Goal: Feedback & Contribution: Submit feedback/report problem

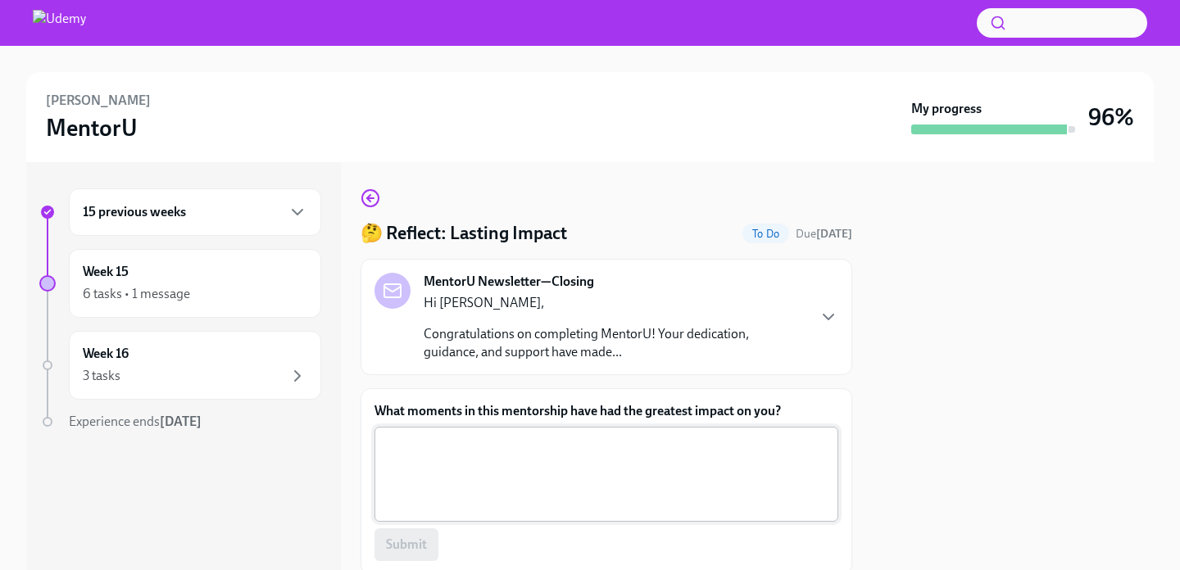
click at [655, 455] on textarea "What moments in this mentorship have had the greatest impact on you?" at bounding box center [606, 474] width 444 height 79
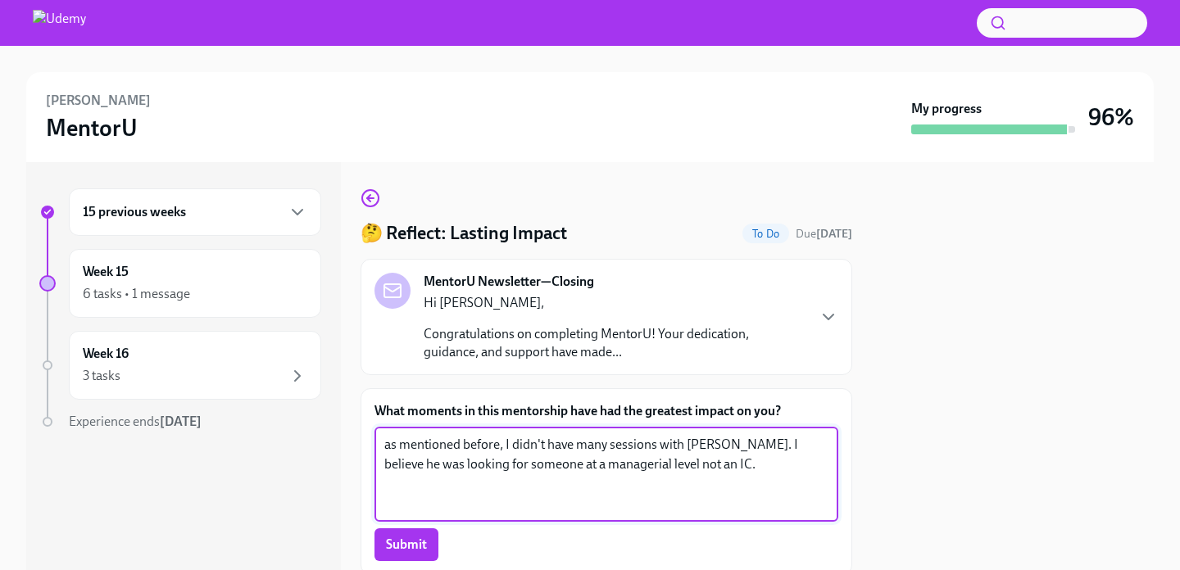
click at [389, 444] on textarea "as mentioned before, I didn't have many sessions with [PERSON_NAME]. I believe …" at bounding box center [606, 474] width 444 height 79
click at [405, 488] on textarea "As mentioned before, I didn't have many sessions with [PERSON_NAME]. I believe …" at bounding box center [606, 474] width 444 height 79
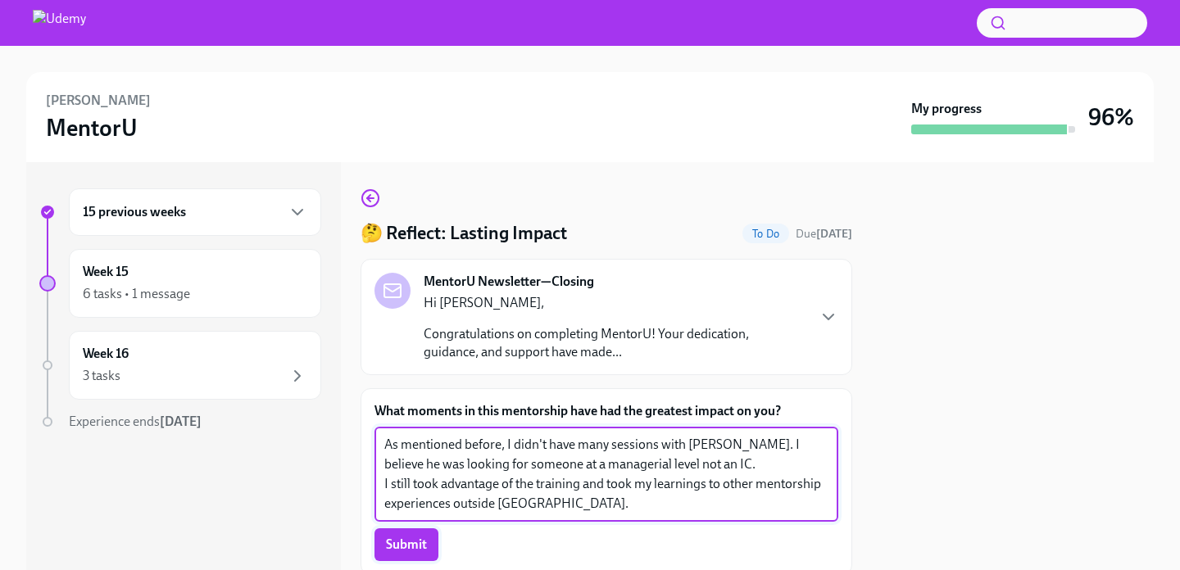
type textarea "As mentioned before, I didn't have many sessions with [PERSON_NAME]. I believe …"
click at [425, 555] on button "Submit" at bounding box center [406, 544] width 64 height 33
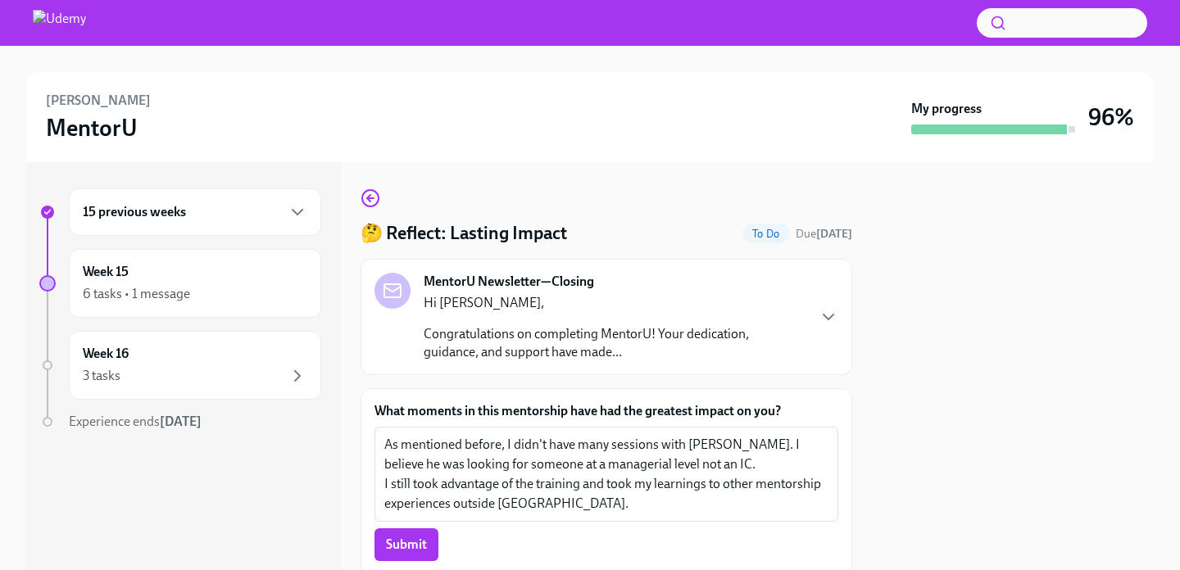
scroll to position [110, 0]
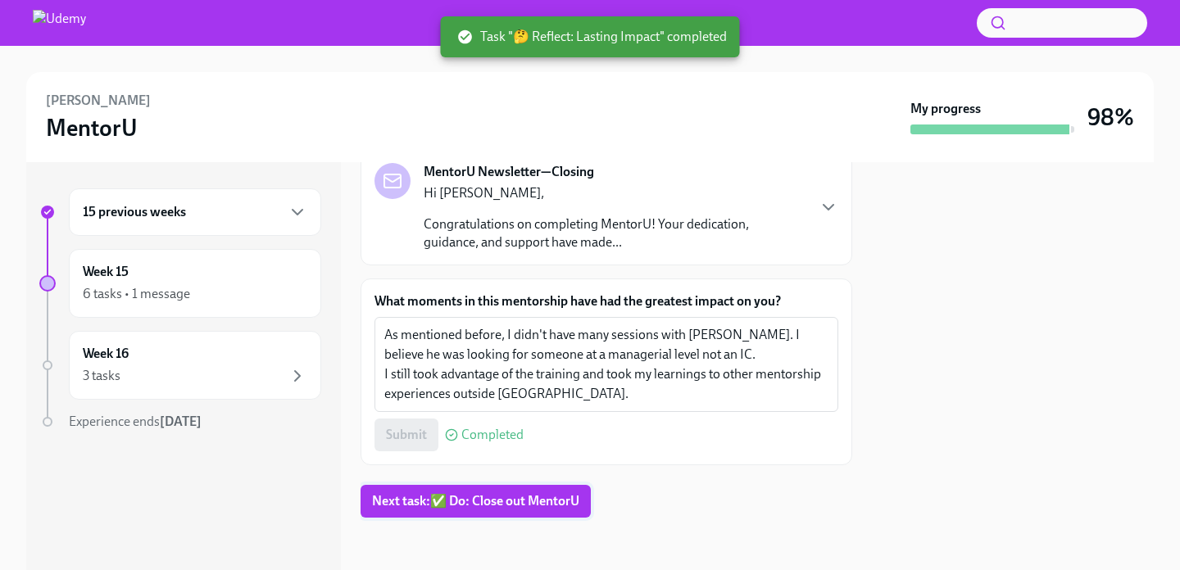
click at [541, 510] on button "Next task : ✅ Do: Close out MentorU" at bounding box center [475, 501] width 230 height 33
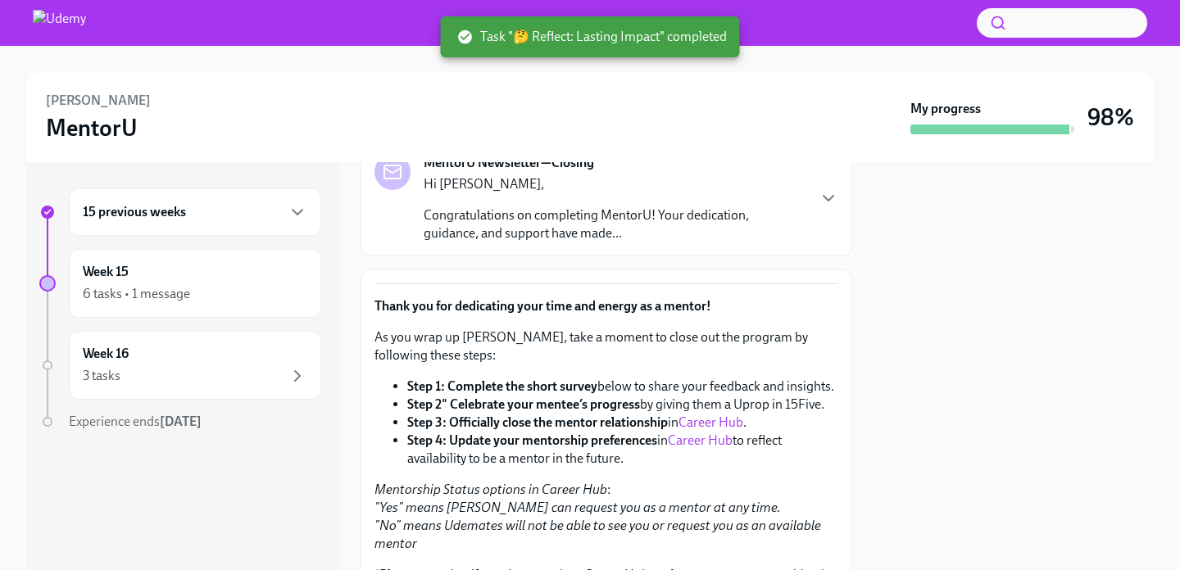
scroll to position [161, 0]
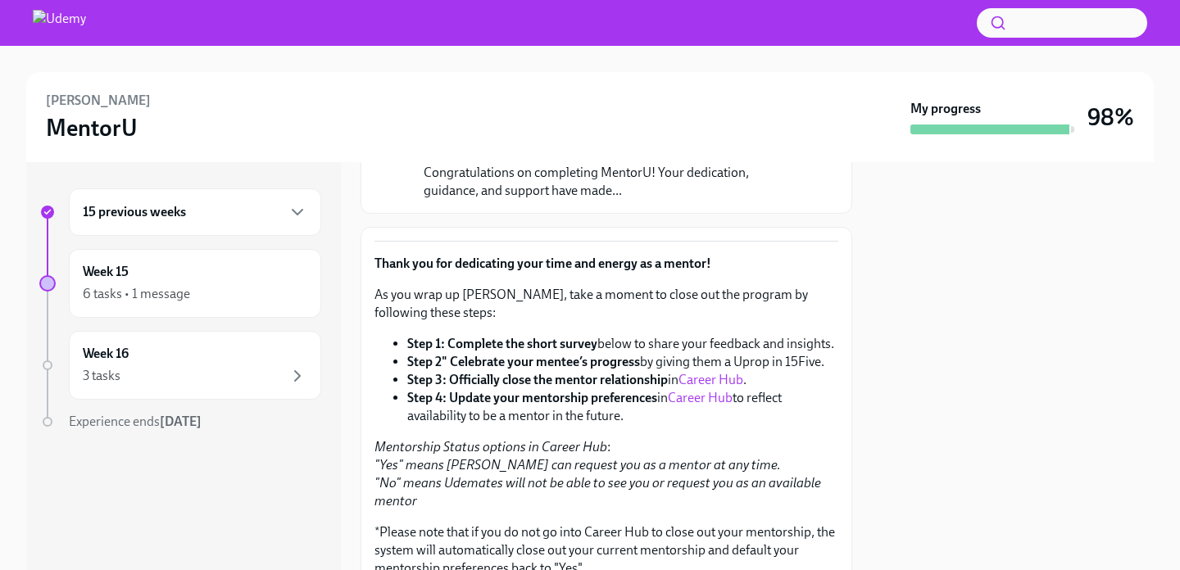
click at [730, 377] on link "Career Hub" at bounding box center [710, 380] width 65 height 16
click at [692, 398] on link "Career Hub" at bounding box center [700, 398] width 65 height 16
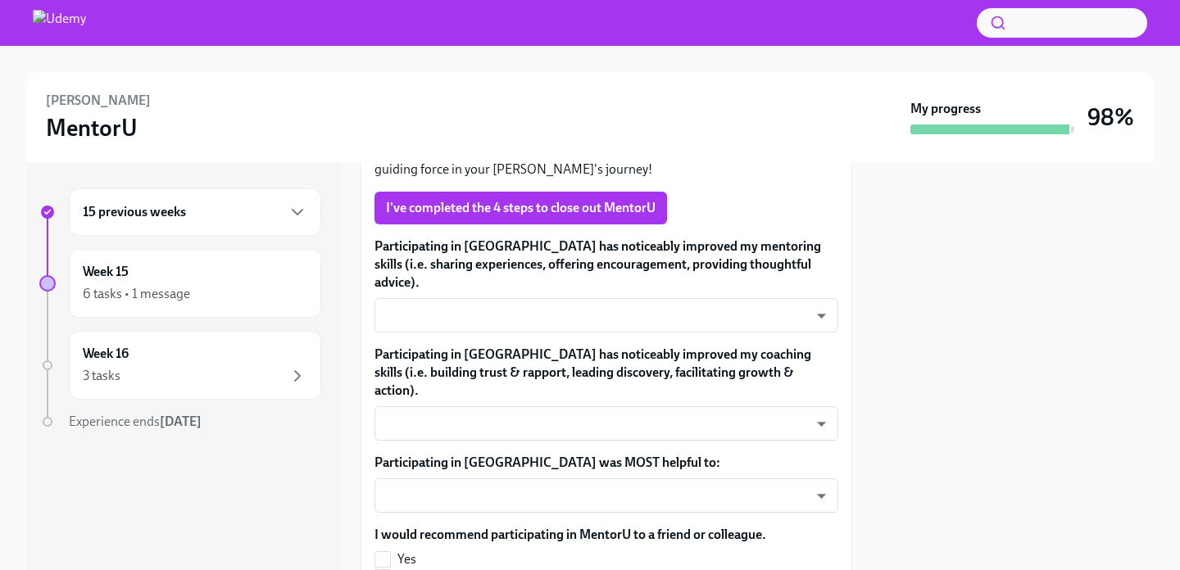
scroll to position [651, 0]
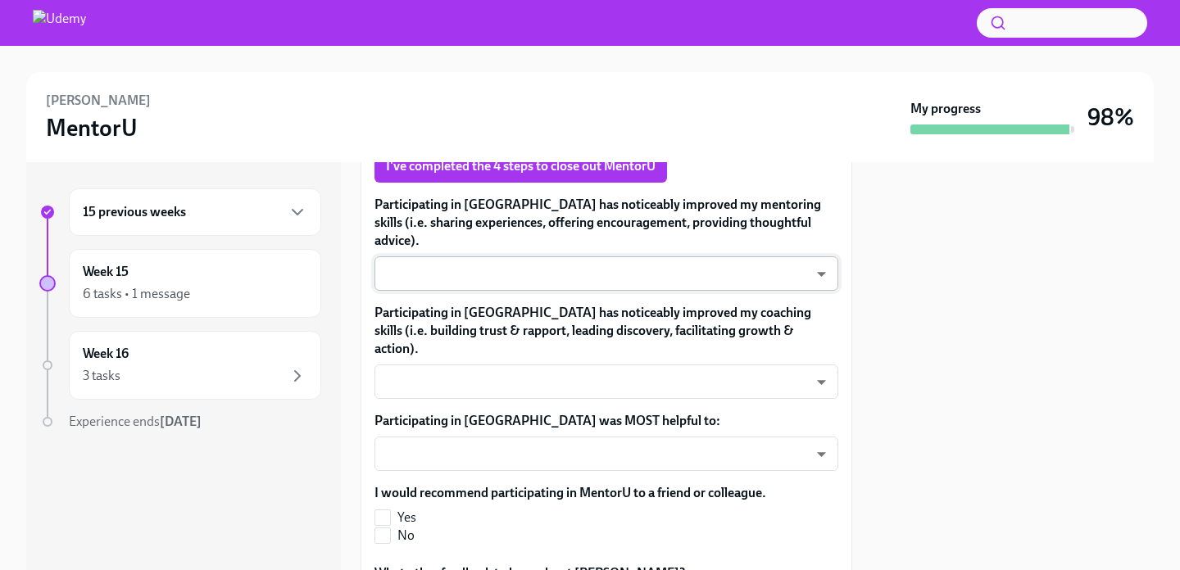
click at [613, 262] on body "[PERSON_NAME] My progress 98% 15 previous weeks Week 15 6 tasks • 1 message Wee…" at bounding box center [590, 348] width 1180 height 696
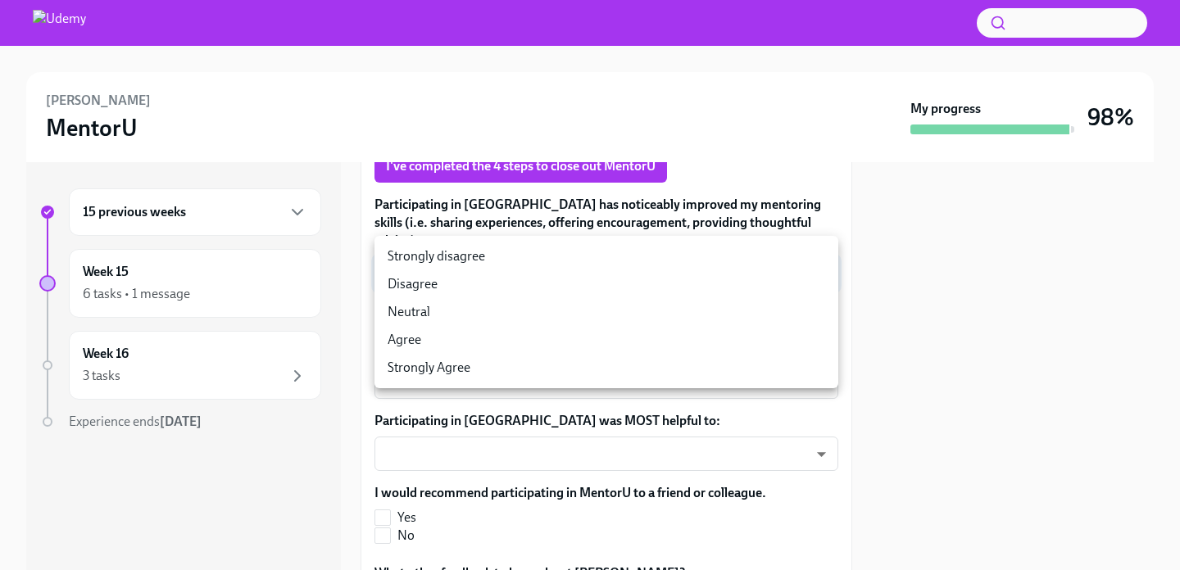
click at [463, 342] on li "Agree" at bounding box center [606, 340] width 464 height 28
type input "00kBXHQoc"
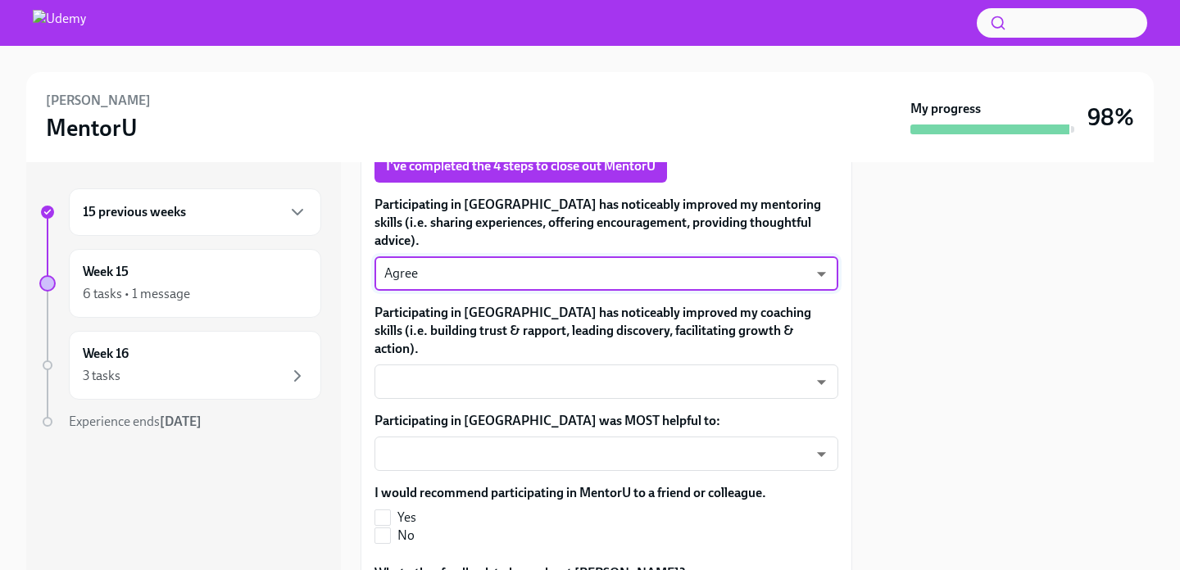
click at [463, 342] on body "[PERSON_NAME] My progress 98% 15 previous weeks Week 15 6 tasks • 1 message Wee…" at bounding box center [590, 348] width 1180 height 696
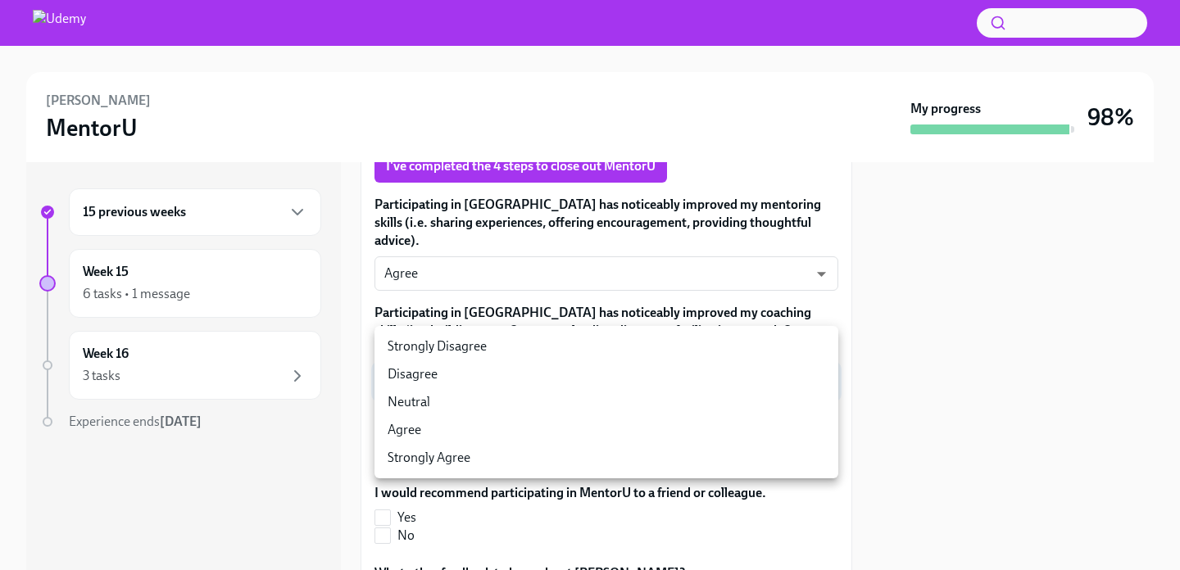
click at [428, 428] on li "Agree" at bounding box center [606, 430] width 464 height 28
type input "sfv-RFMWQ"
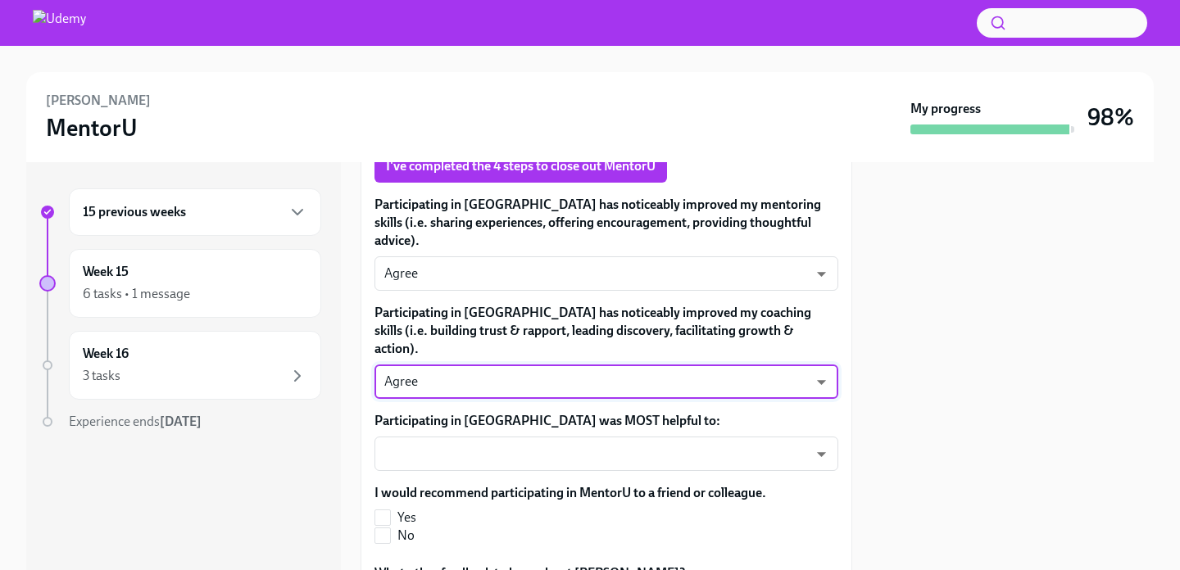
click at [428, 428] on body "[PERSON_NAME] My progress 98% 15 previous weeks Week 15 6 tasks • 1 message Wee…" at bounding box center [590, 348] width 1180 height 696
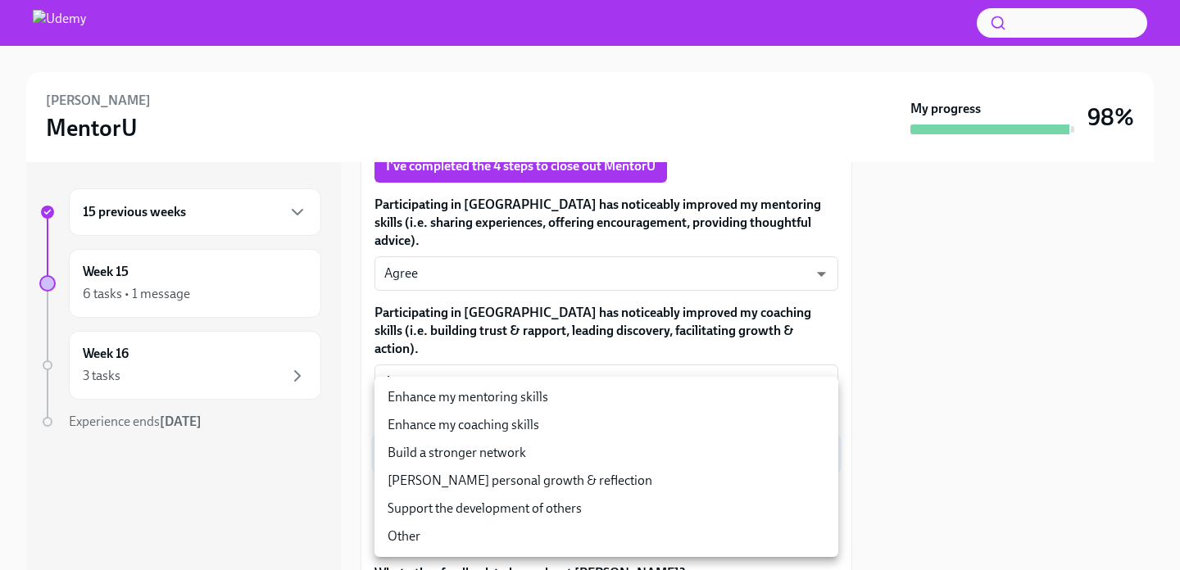
click at [441, 400] on li "Enhance my mentoring skills" at bounding box center [606, 397] width 464 height 28
type input "A-YS72OMo"
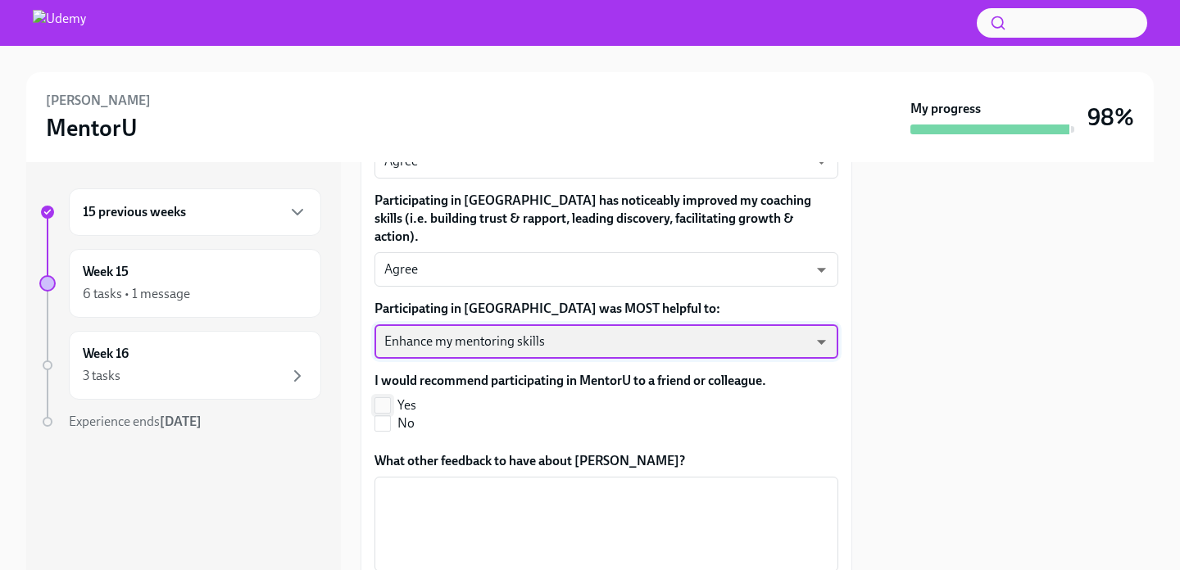
scroll to position [790, 0]
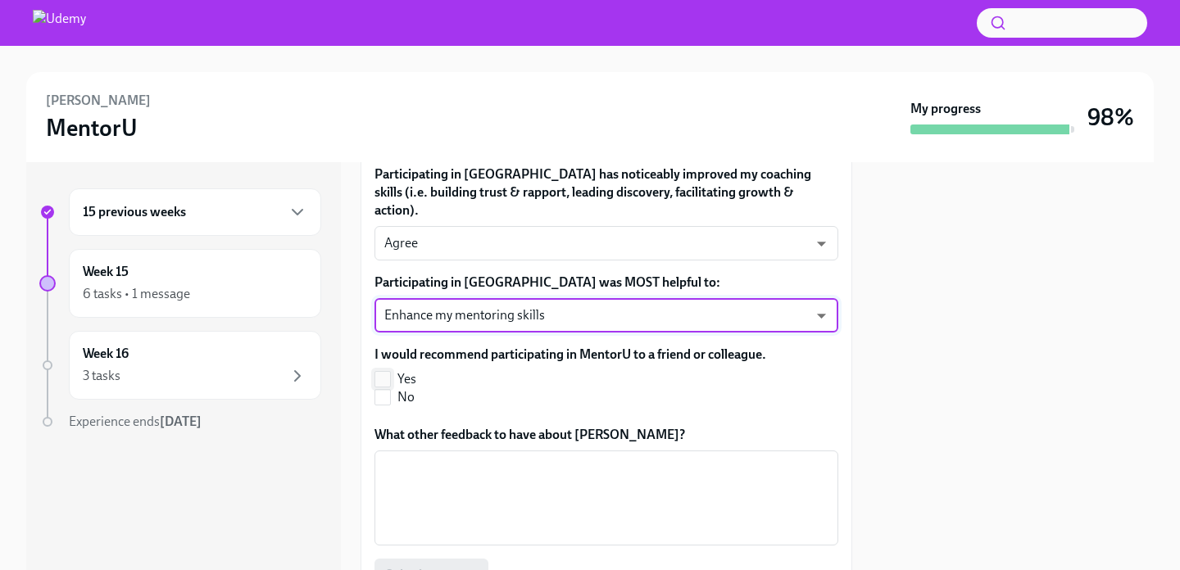
click at [387, 372] on input "Yes" at bounding box center [382, 379] width 15 height 15
checkbox input "true"
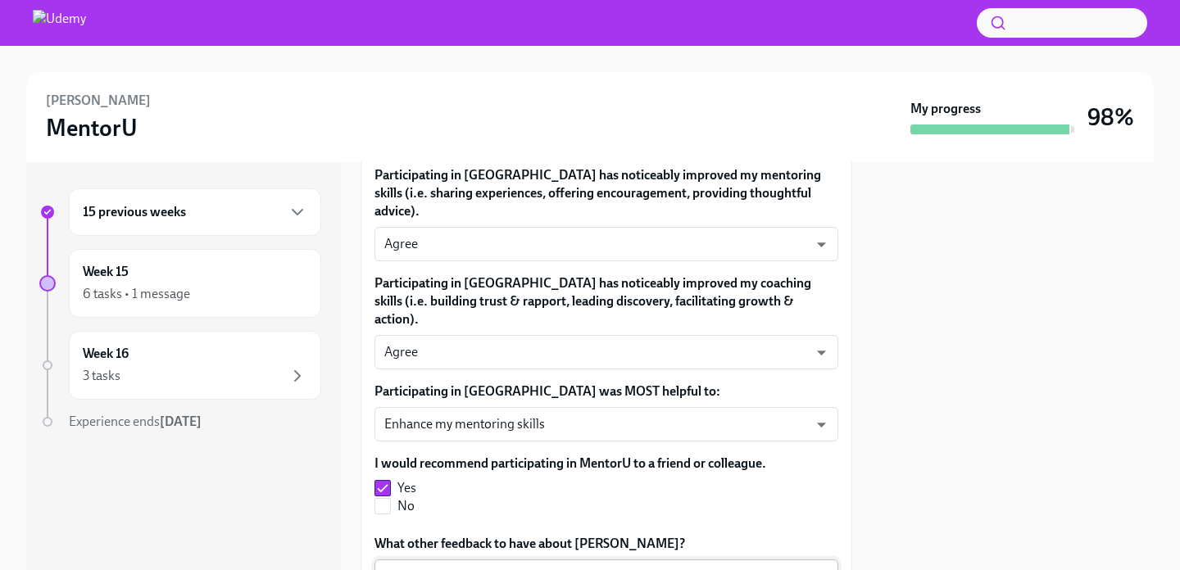
scroll to position [811, 0]
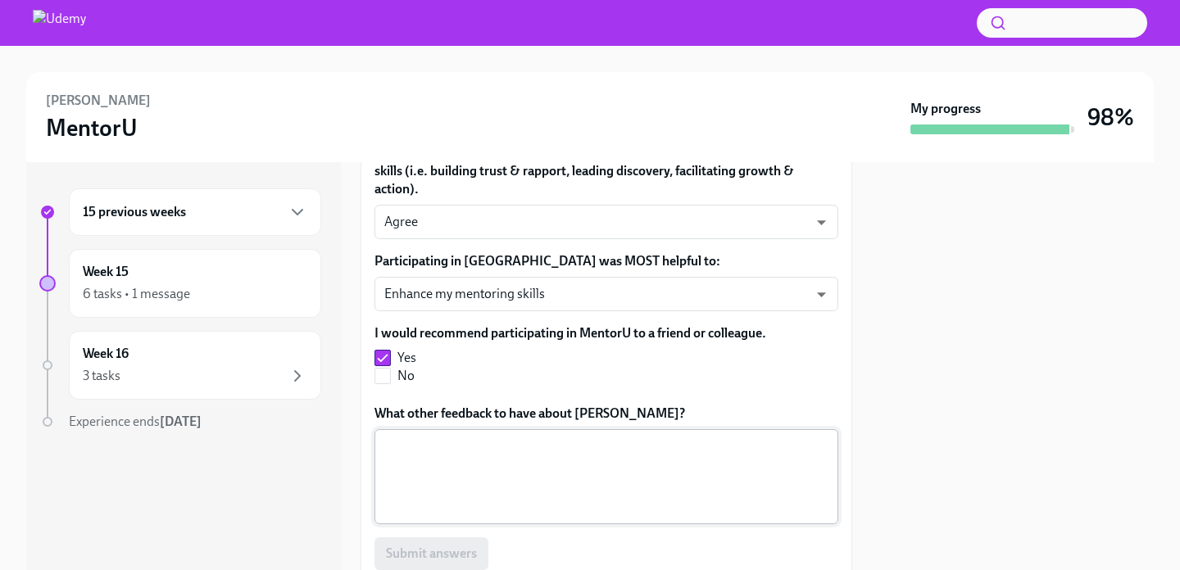
click at [568, 437] on textarea "What other feedback to have about [PERSON_NAME]?" at bounding box center [606, 476] width 444 height 79
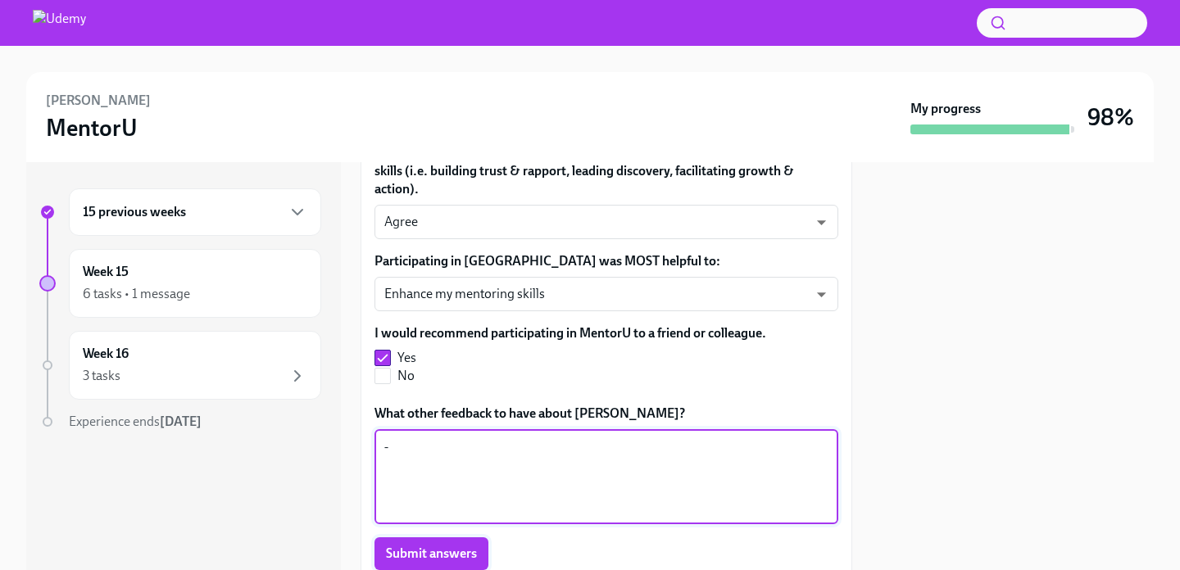
type textarea "-"
click at [458, 537] on button "Submit answers" at bounding box center [431, 553] width 114 height 33
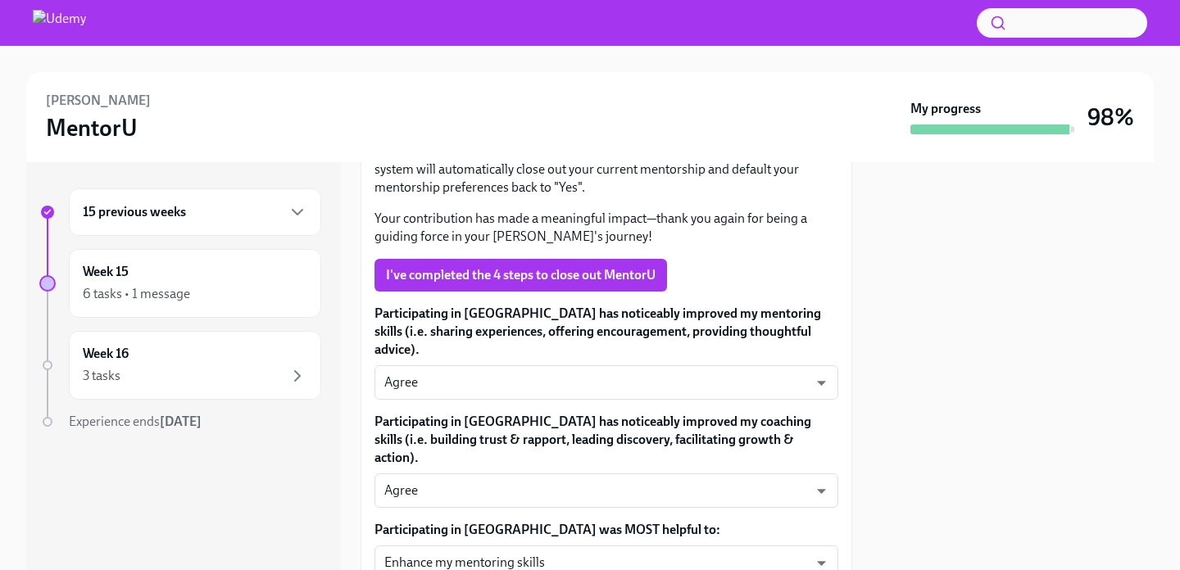
scroll to position [435, 0]
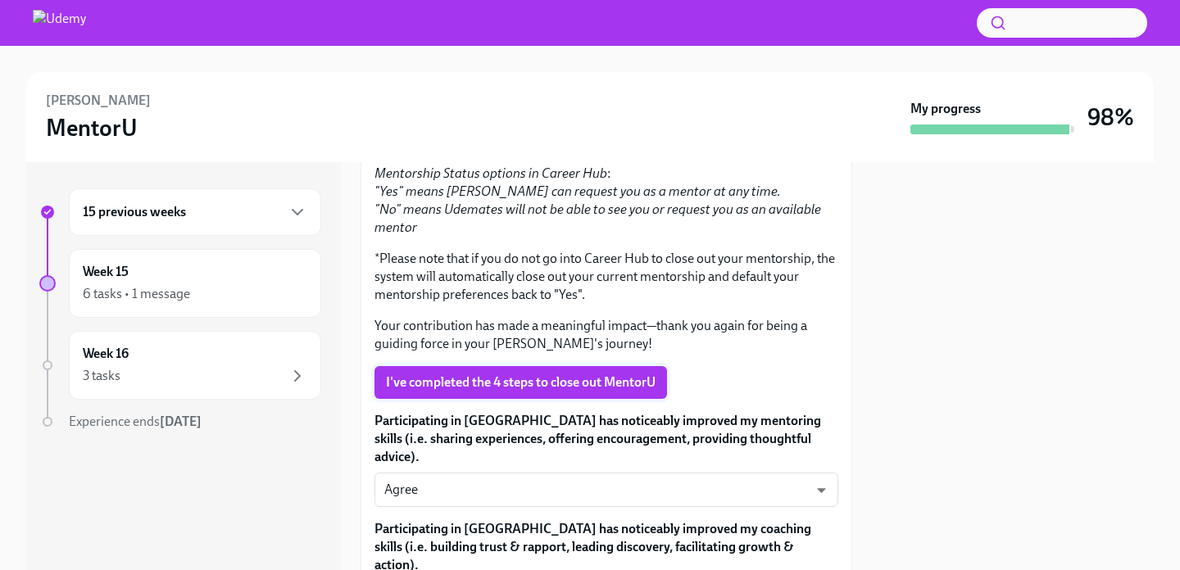
click at [560, 384] on span "I've completed the 4 steps to close out MentorU" at bounding box center [521, 382] width 270 height 16
